Goal: Information Seeking & Learning: Learn about a topic

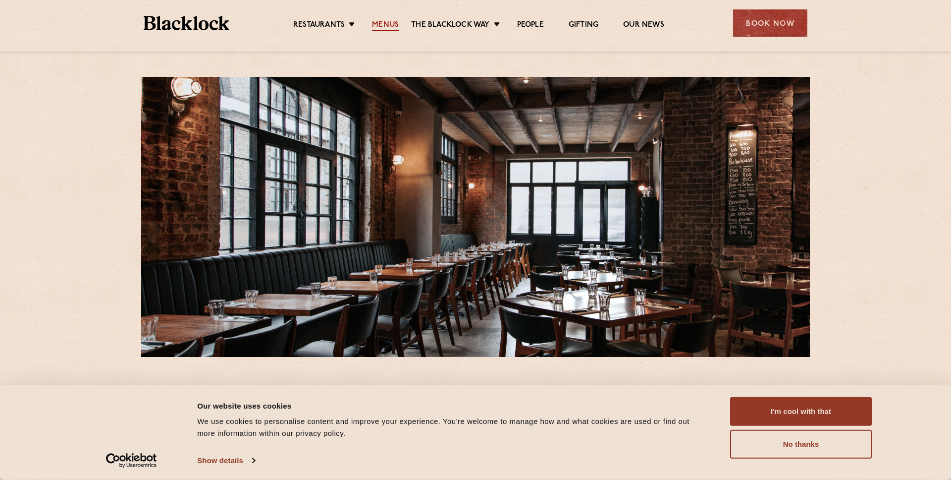
click at [378, 24] on link "Menus" at bounding box center [385, 25] width 27 height 11
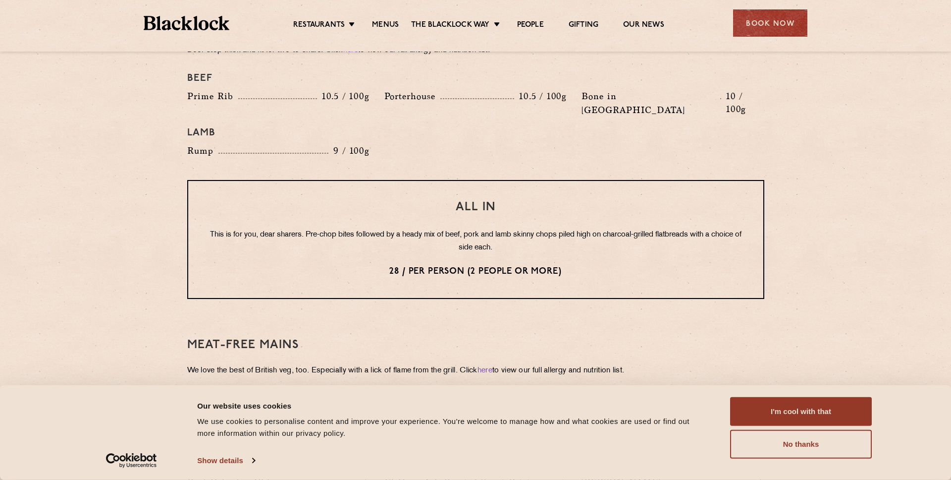
scroll to position [1159, 0]
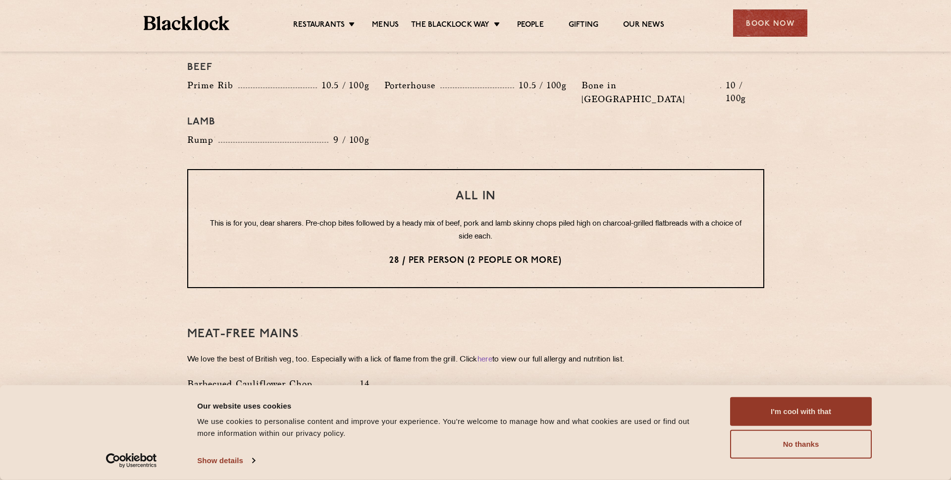
click at [204, 22] on img at bounding box center [187, 23] width 86 height 14
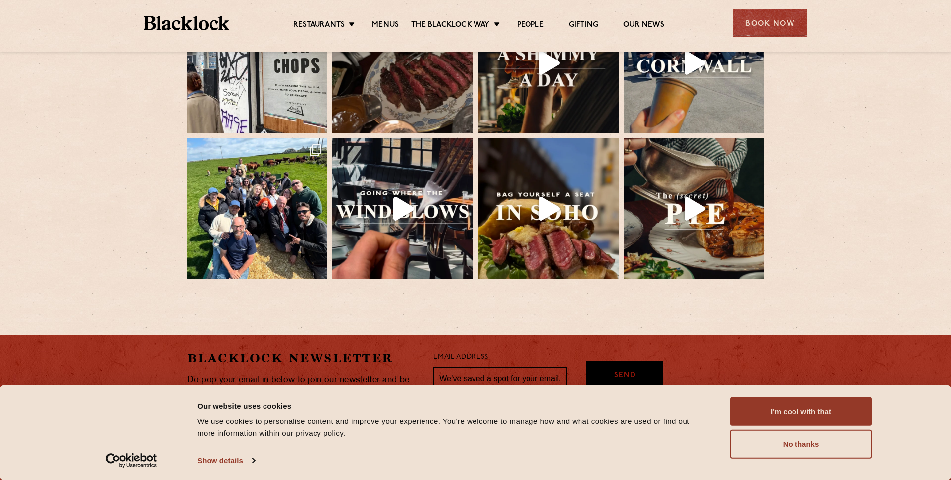
scroll to position [2212, 0]
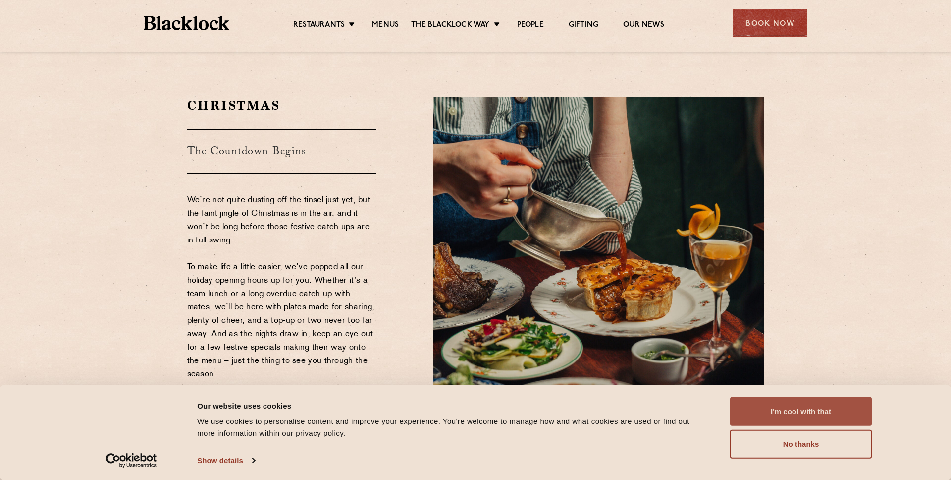
click at [771, 409] on button "I'm cool with that" at bounding box center [801, 411] width 142 height 29
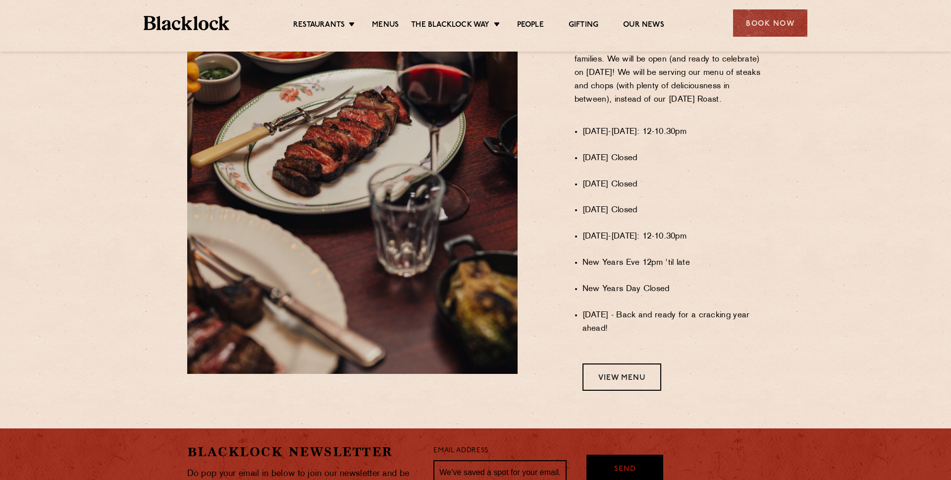
scroll to position [656, 0]
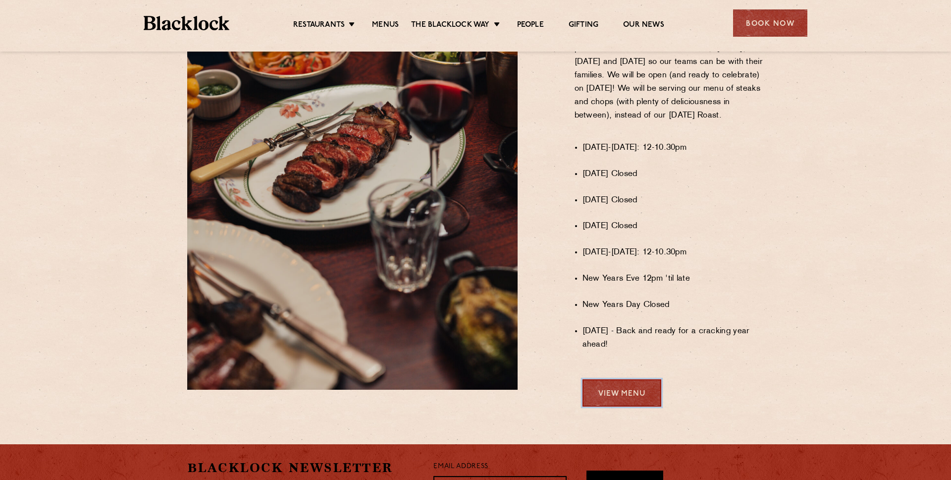
click at [636, 398] on link "View Menu" at bounding box center [622, 392] width 79 height 27
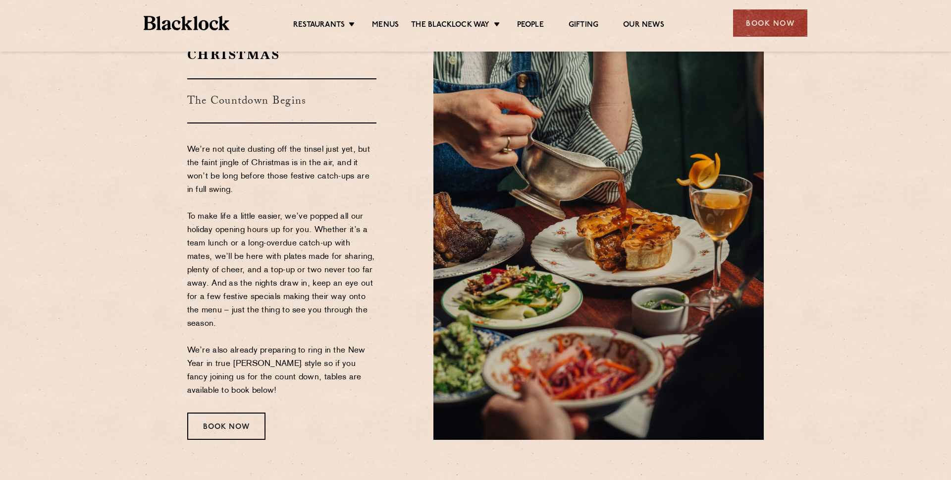
scroll to position [46, 0]
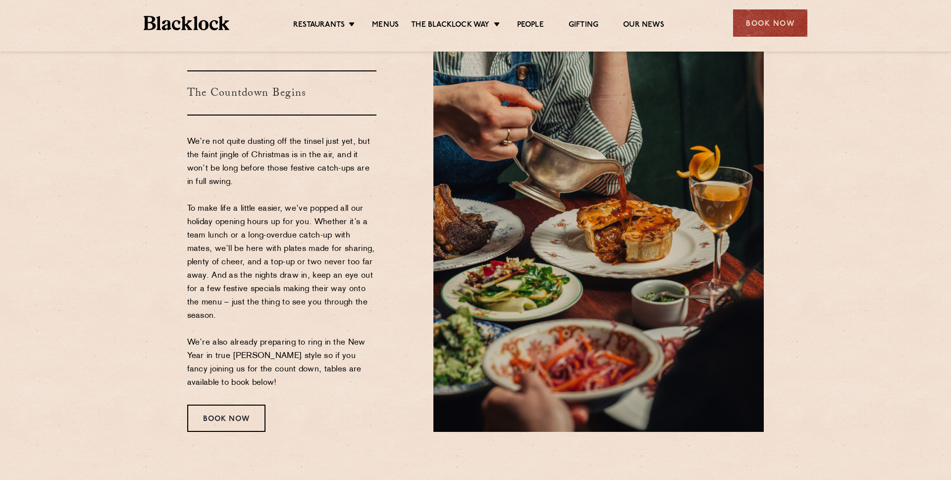
scroll to position [62, 0]
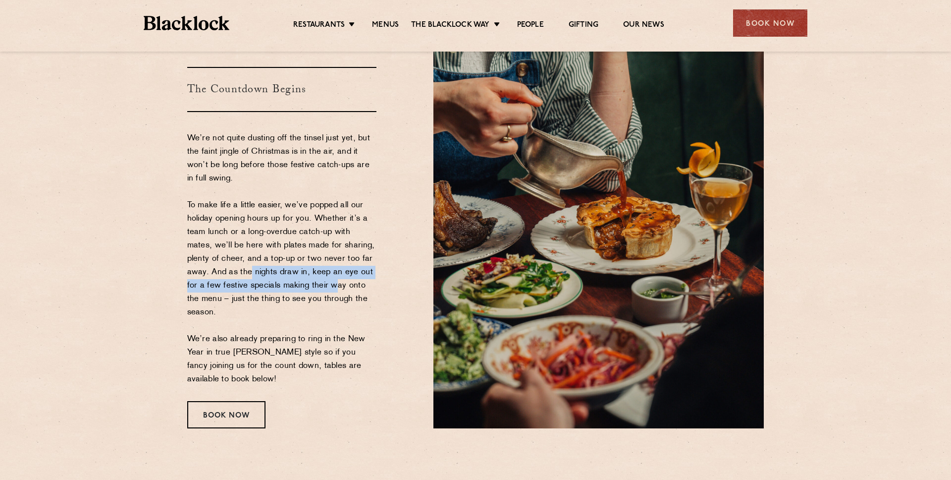
drag, startPoint x: 224, startPoint y: 277, endPoint x: 311, endPoint y: 281, distance: 87.3
click at [313, 281] on p "We’re not quite dusting off the tinsel just yet, but the faint jingle of Christ…" at bounding box center [282, 259] width 190 height 254
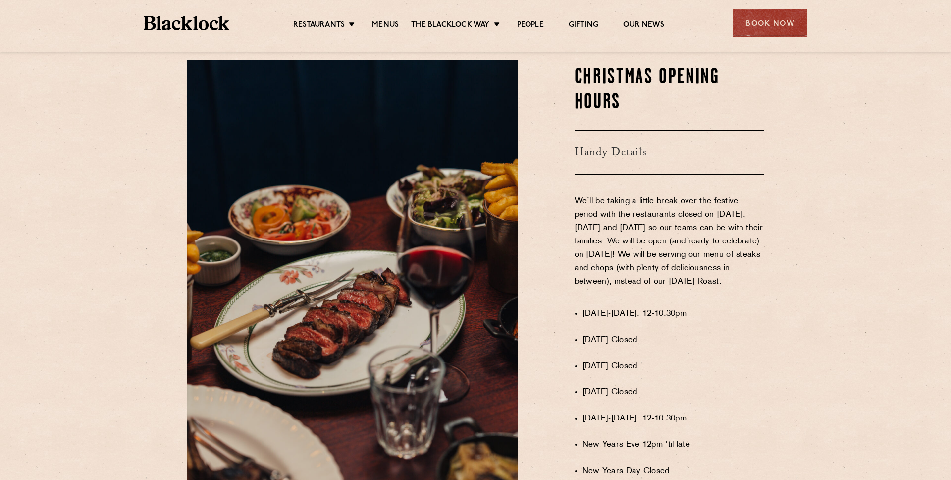
scroll to position [492, 0]
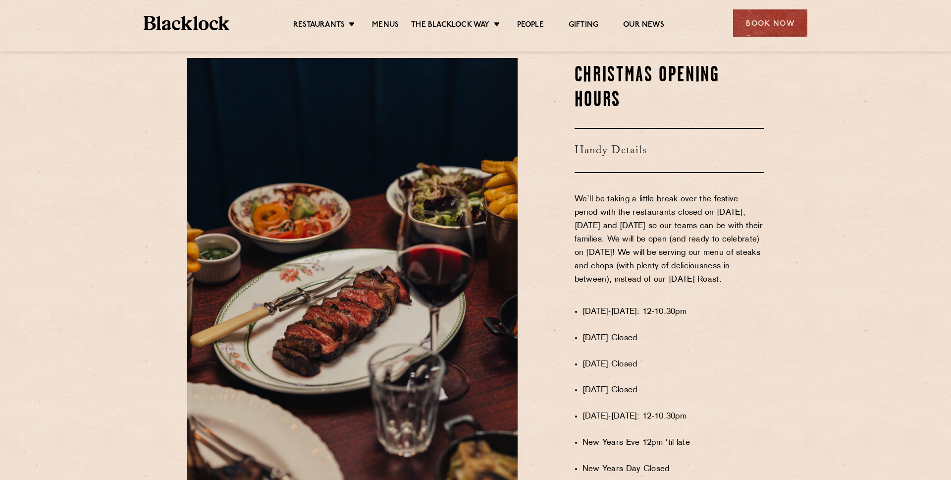
drag, startPoint x: 607, startPoint y: 259, endPoint x: 717, endPoint y: 284, distance: 113.0
click at [717, 284] on p "We’ll be taking a little break over the festive period with the restaurants clo…" at bounding box center [670, 246] width 190 height 107
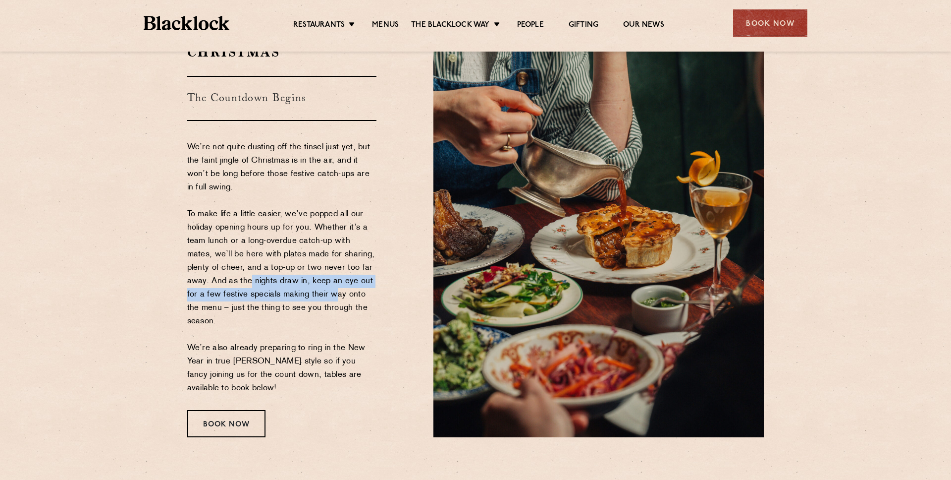
scroll to position [0, 0]
